Goal: Navigation & Orientation: Find specific page/section

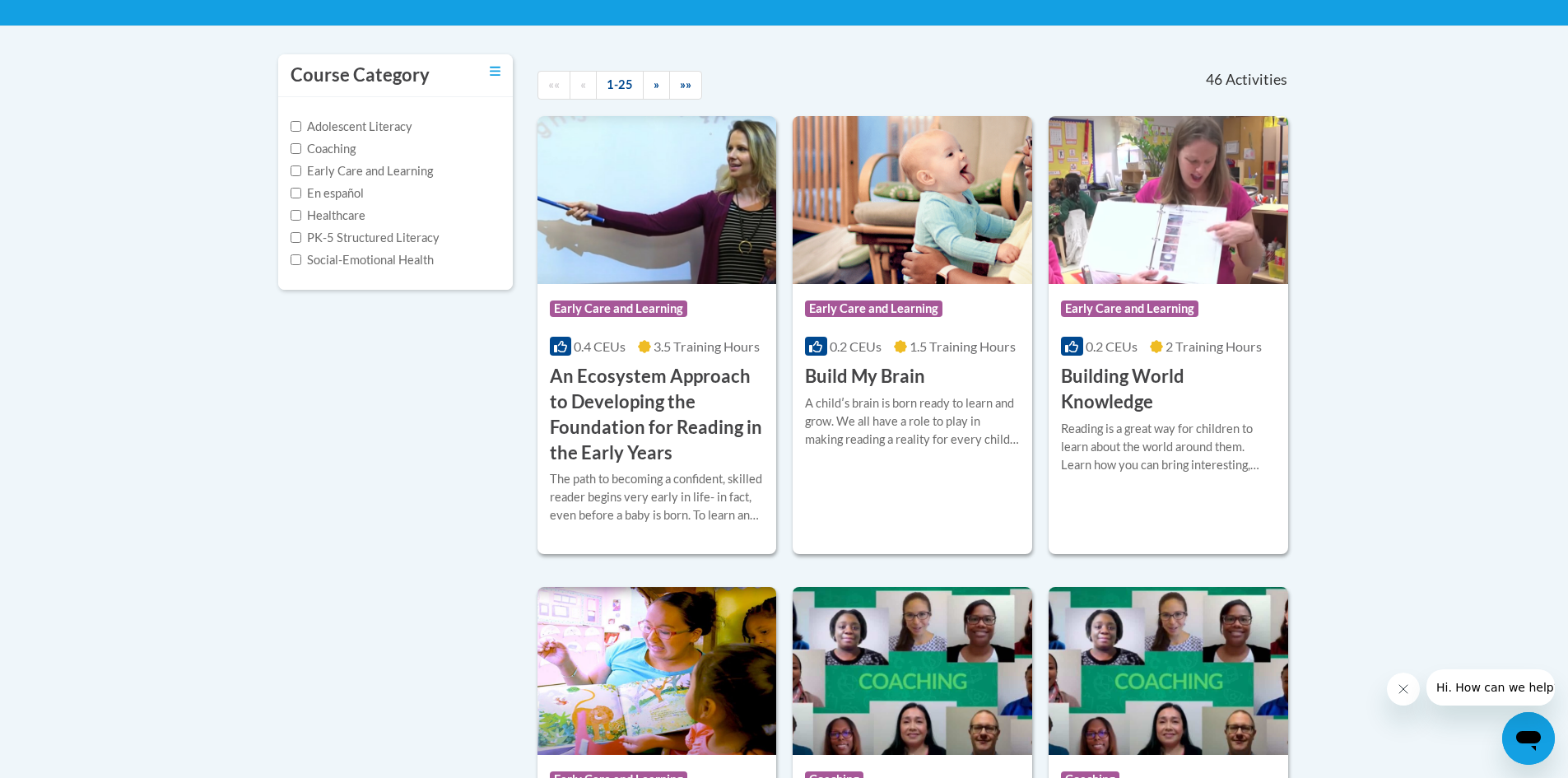
scroll to position [83, 0]
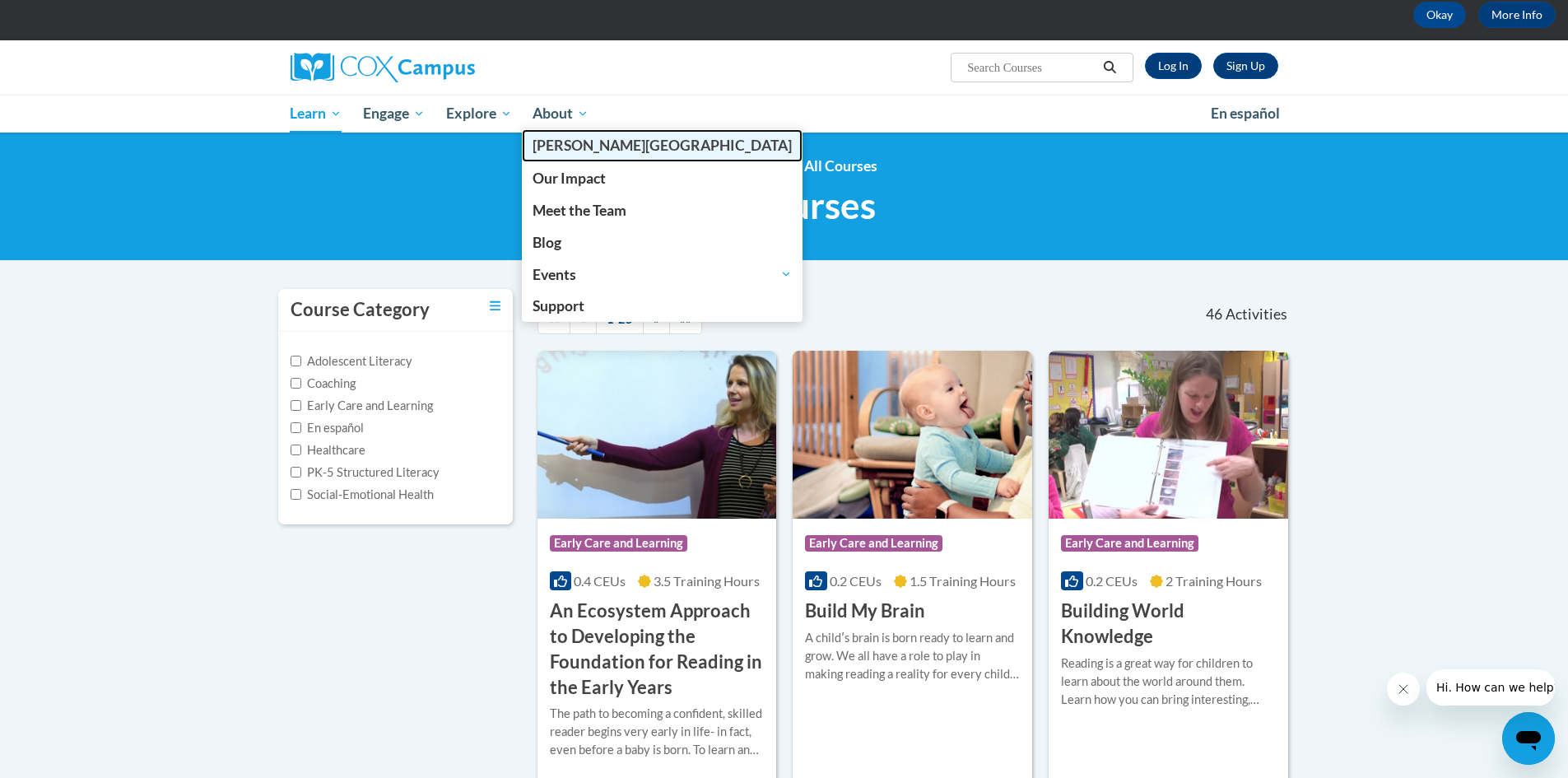
click at [596, 142] on span "[PERSON_NAME][GEOGRAPHIC_DATA]" at bounding box center [662, 145] width 259 height 17
